Goal: Information Seeking & Learning: Learn about a topic

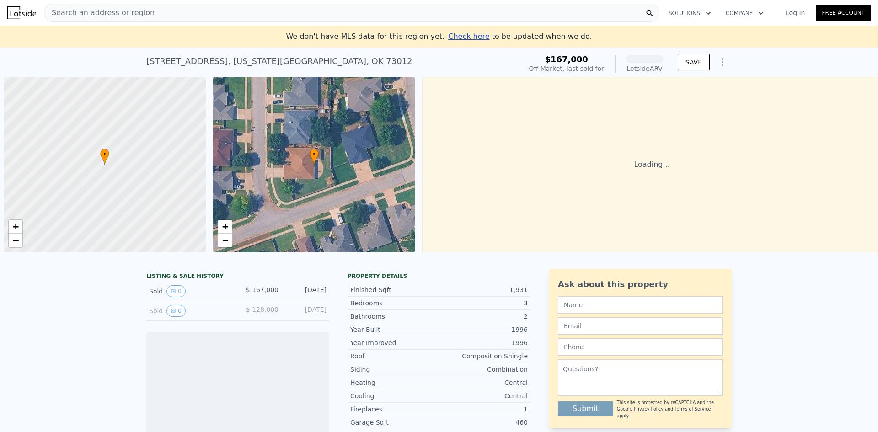
scroll to position [0, 4]
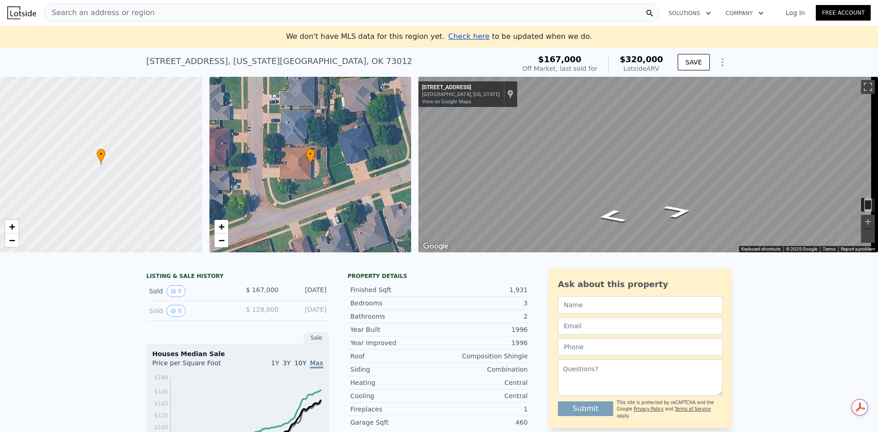
click at [244, 19] on div "Search an address or region" at bounding box center [351, 13] width 615 height 18
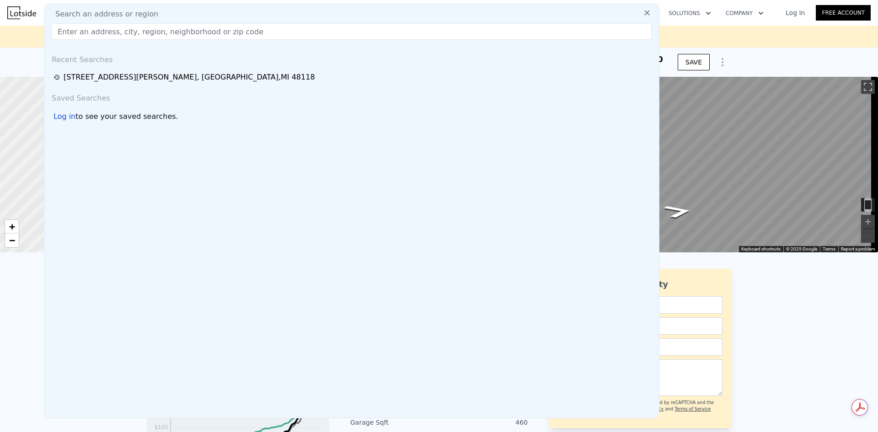
paste input "18100 English Rd, Manchester, MI 48158"
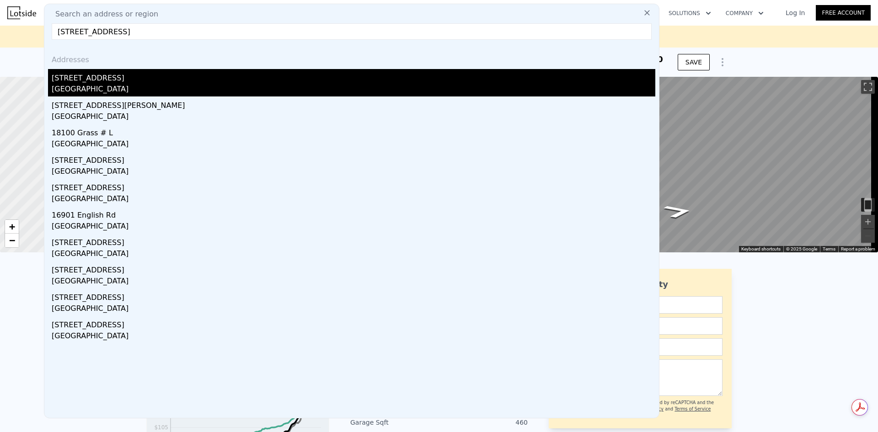
type input "18100 English Rd, Manchester, MI 48158"
click at [138, 88] on div "Washtenaw County, MI 48158" at bounding box center [353, 90] width 603 height 13
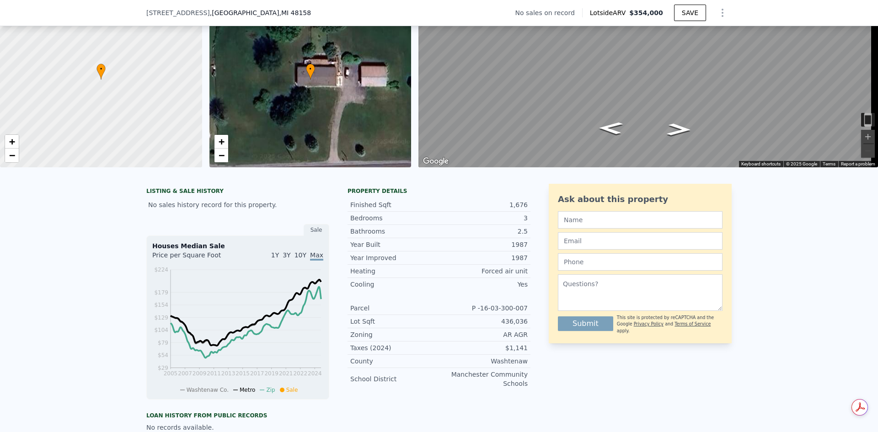
scroll to position [3, 0]
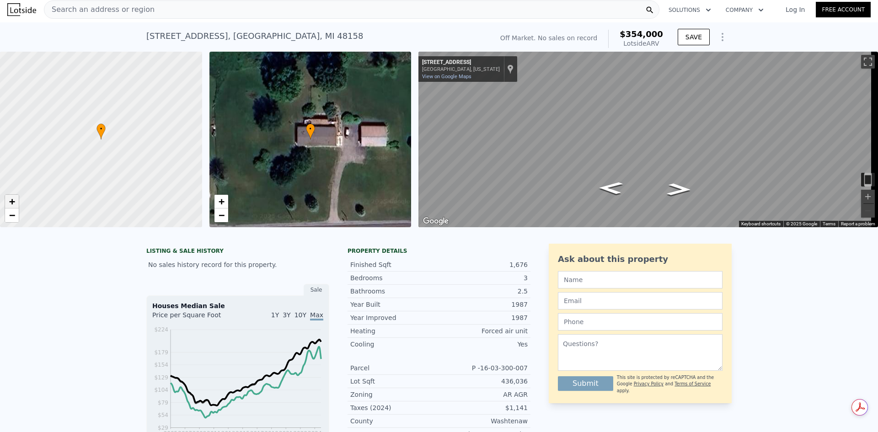
click at [10, 198] on span "+" at bounding box center [12, 201] width 6 height 11
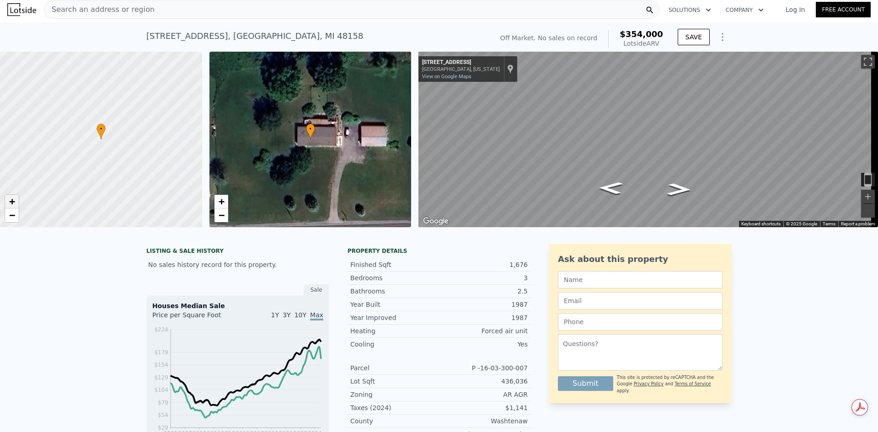
click at [10, 198] on span "+" at bounding box center [12, 201] width 6 height 11
click at [246, 12] on div "Search an address or region" at bounding box center [351, 9] width 615 height 18
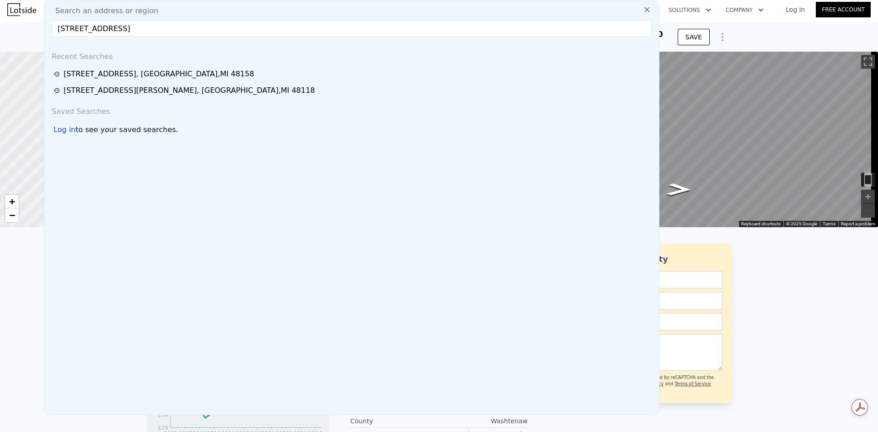
type input "18100 English Rd, Manchester, MI 48158"
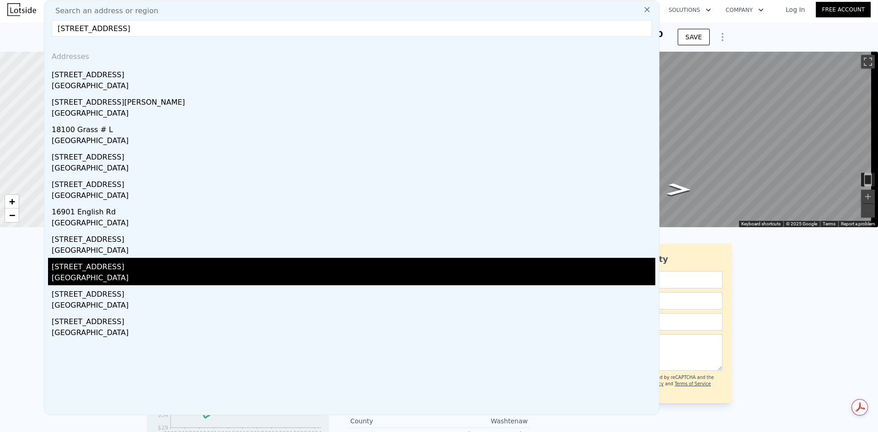
click at [235, 268] on div "17179 English Rd" at bounding box center [353, 265] width 603 height 15
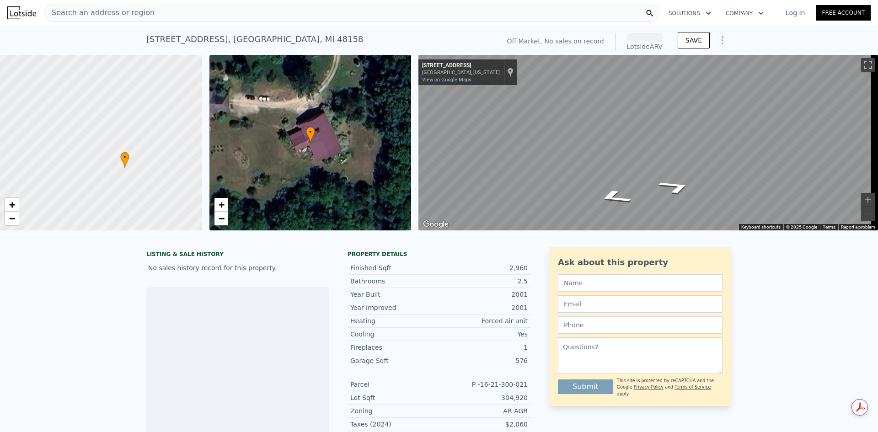
drag, startPoint x: 108, startPoint y: 153, endPoint x: 122, endPoint y: 166, distance: 19.7
click at [122, 166] on icon at bounding box center [124, 160] width 9 height 16
click at [15, 206] on span "+" at bounding box center [12, 204] width 6 height 11
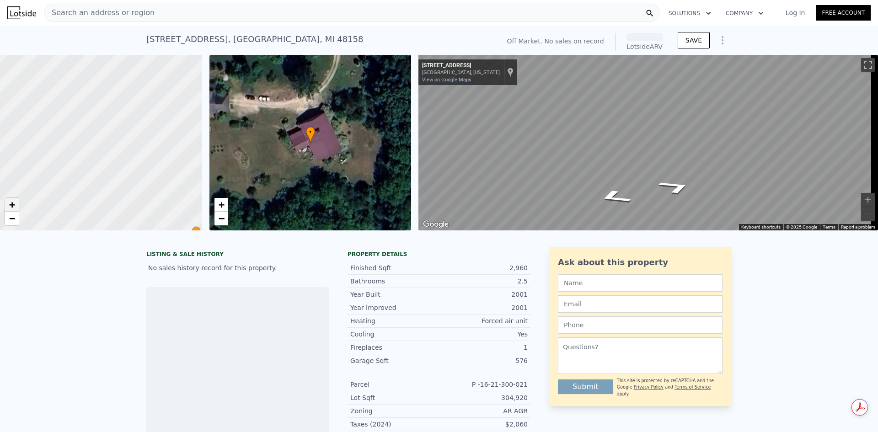
click at [15, 206] on span "+" at bounding box center [12, 204] width 6 height 11
drag, startPoint x: 141, startPoint y: 181, endPoint x: 61, endPoint y: 106, distance: 109.9
click at [63, 101] on div at bounding box center [100, 142] width 242 height 211
click at [12, 205] on span "+" at bounding box center [12, 204] width 6 height 11
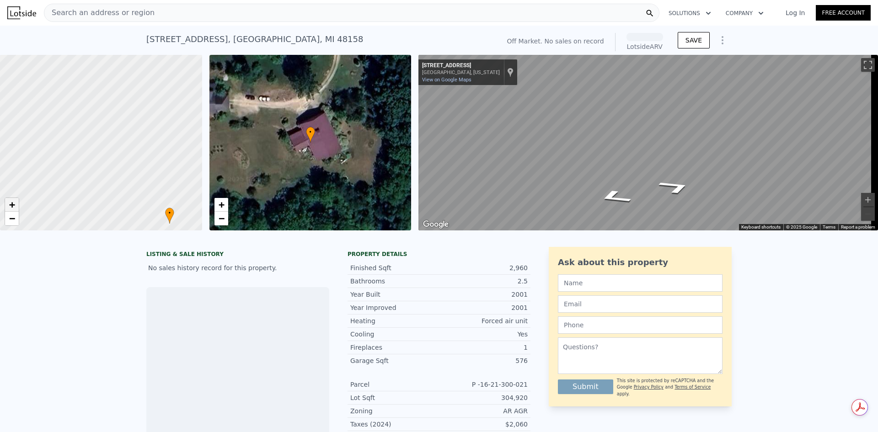
click at [12, 205] on span "+" at bounding box center [12, 204] width 6 height 11
drag, startPoint x: 132, startPoint y: 189, endPoint x: 19, endPoint y: 100, distance: 144.1
click at [19, 100] on div at bounding box center [101, 142] width 242 height 211
click at [17, 208] on link "+" at bounding box center [12, 205] width 14 height 14
drag, startPoint x: 118, startPoint y: 171, endPoint x: 41, endPoint y: 181, distance: 77.5
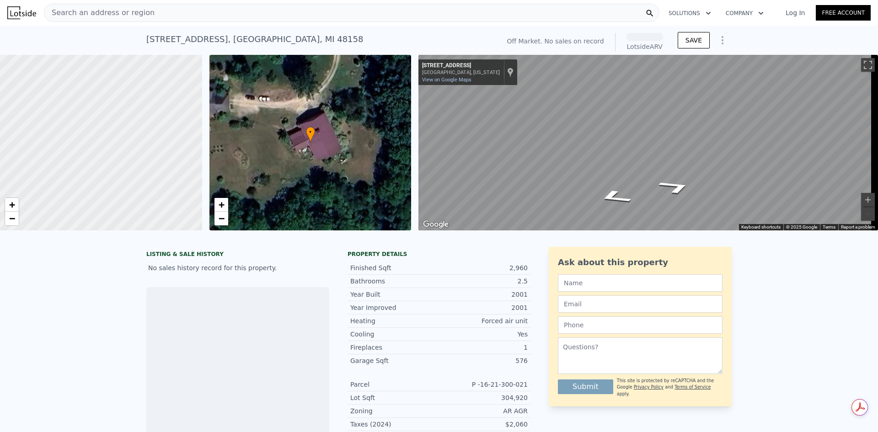
click at [41, 181] on div at bounding box center [100, 143] width 242 height 211
drag, startPoint x: 126, startPoint y: 190, endPoint x: 29, endPoint y: 140, distance: 109.2
click at [29, 140] on div at bounding box center [98, 142] width 242 height 211
click at [13, 220] on span "−" at bounding box center [12, 218] width 6 height 11
drag, startPoint x: 55, startPoint y: 141, endPoint x: 150, endPoint y: 175, distance: 101.3
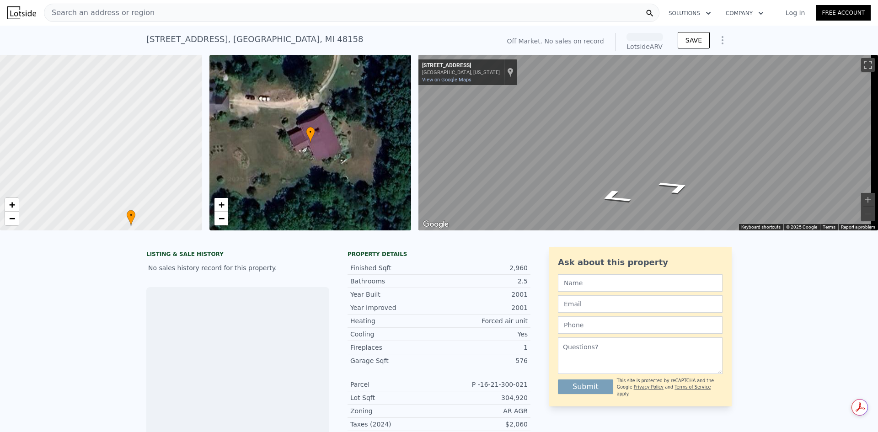
click at [150, 175] on div at bounding box center [101, 142] width 242 height 211
drag, startPoint x: 135, startPoint y: 164, endPoint x: 22, endPoint y: 127, distance: 118.7
click at [22, 127] on div at bounding box center [99, 142] width 242 height 211
drag, startPoint x: 161, startPoint y: 161, endPoint x: 32, endPoint y: 169, distance: 128.6
click at [32, 169] on div at bounding box center [100, 142] width 242 height 211
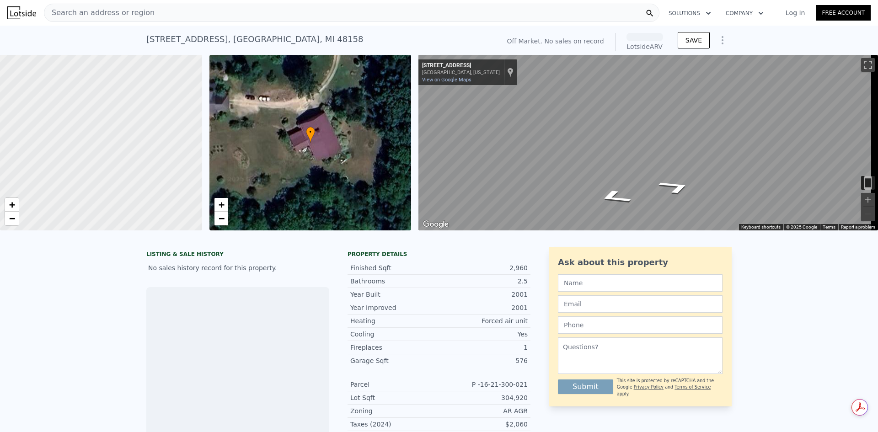
drag, startPoint x: 145, startPoint y: 167, endPoint x: 50, endPoint y: 168, distance: 95.5
click at [50, 168] on div at bounding box center [101, 142] width 242 height 211
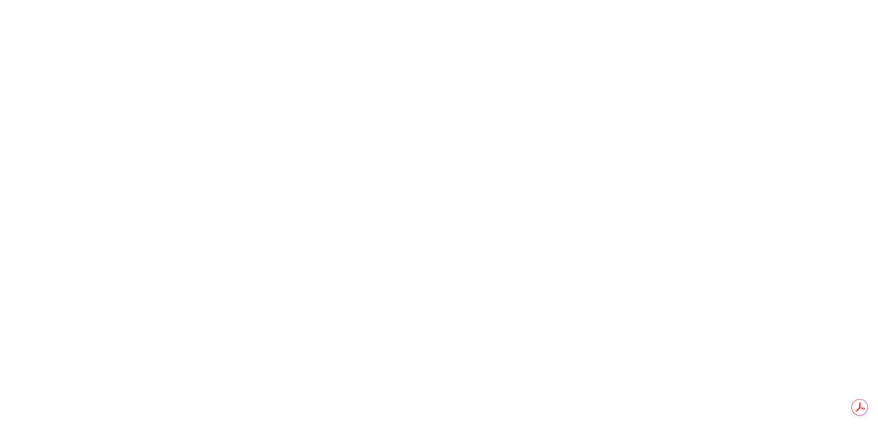
drag, startPoint x: 287, startPoint y: 181, endPoint x: 314, endPoint y: 219, distance: 46.5
click at [314, 219] on div at bounding box center [439, 216] width 878 height 432
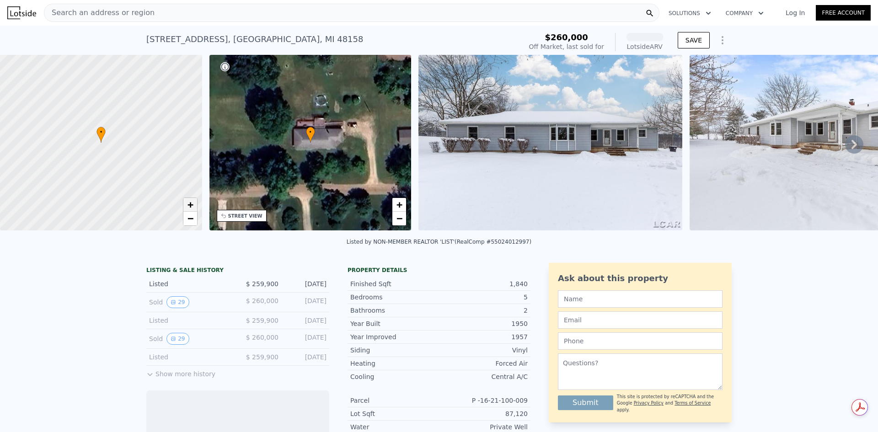
click at [194, 204] on link "+" at bounding box center [190, 205] width 14 height 14
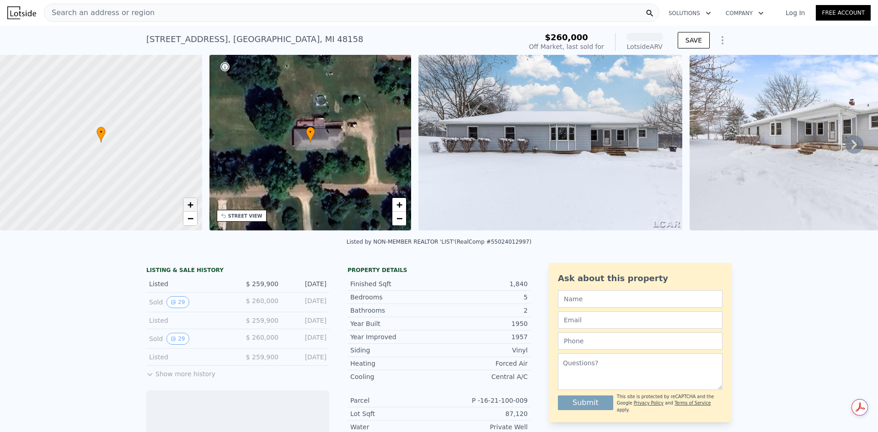
click at [194, 204] on link "+" at bounding box center [190, 205] width 14 height 14
drag, startPoint x: 146, startPoint y: 135, endPoint x: 104, endPoint y: 144, distance: 43.4
click at [101, 143] on div at bounding box center [100, 142] width 242 height 211
click at [190, 203] on span "+" at bounding box center [190, 204] width 6 height 11
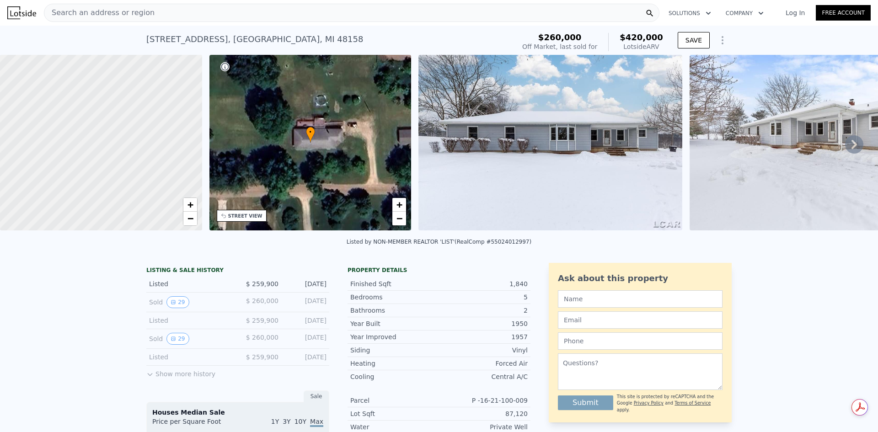
drag, startPoint x: 154, startPoint y: 156, endPoint x: 0, endPoint y: 180, distance: 155.9
click at [0, 180] on div at bounding box center [101, 142] width 242 height 211
click at [130, 134] on div at bounding box center [101, 142] width 242 height 211
drag, startPoint x: 124, startPoint y: 159, endPoint x: 169, endPoint y: 158, distance: 44.8
click at [215, 160] on div "• + − • + − STREET VIEW Loading... SATELLITE VIEW" at bounding box center [439, 144] width 878 height 179
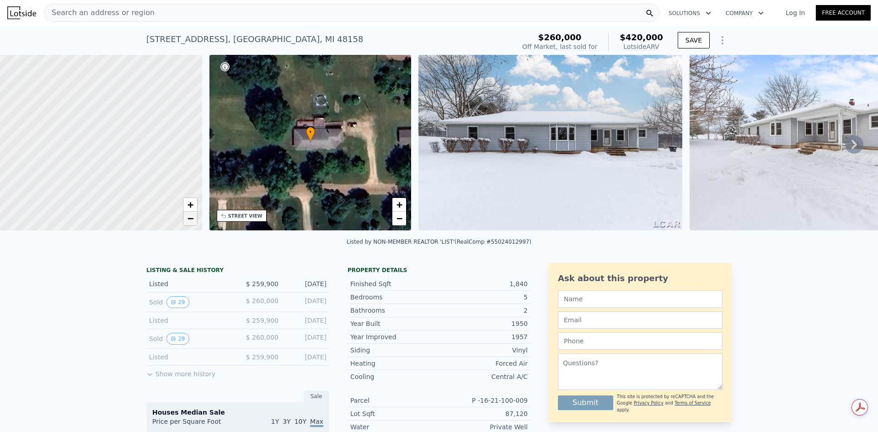
click at [190, 220] on span "−" at bounding box center [190, 218] width 6 height 11
drag, startPoint x: 119, startPoint y: 188, endPoint x: 158, endPoint y: 170, distance: 42.1
click at [158, 170] on div at bounding box center [101, 142] width 242 height 211
drag, startPoint x: 18, startPoint y: 144, endPoint x: 17, endPoint y: 148, distance: 4.7
click at [17, 148] on span "•" at bounding box center [19, 148] width 9 height 8
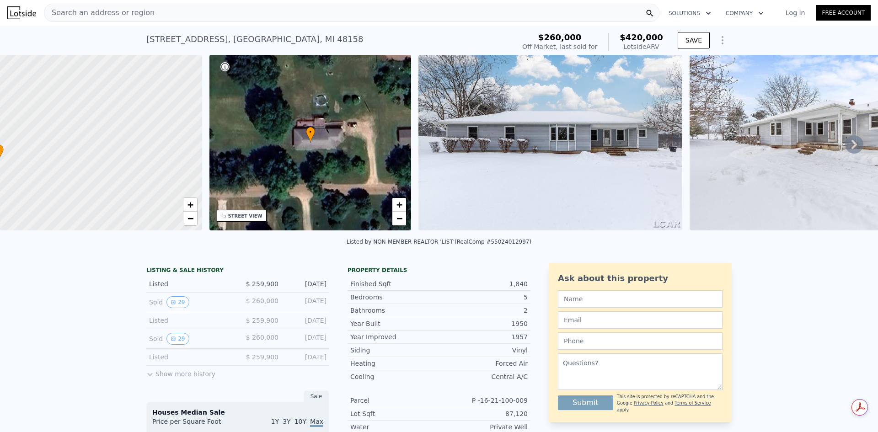
drag, startPoint x: 20, startPoint y: 149, endPoint x: 0, endPoint y: 150, distance: 20.2
click at [182, 133] on div at bounding box center [101, 142] width 242 height 211
drag, startPoint x: 164, startPoint y: 159, endPoint x: 131, endPoint y: 169, distance: 34.4
click at [131, 169] on div at bounding box center [101, 142] width 242 height 211
